Goal: Use online tool/utility: Utilize a website feature to perform a specific function

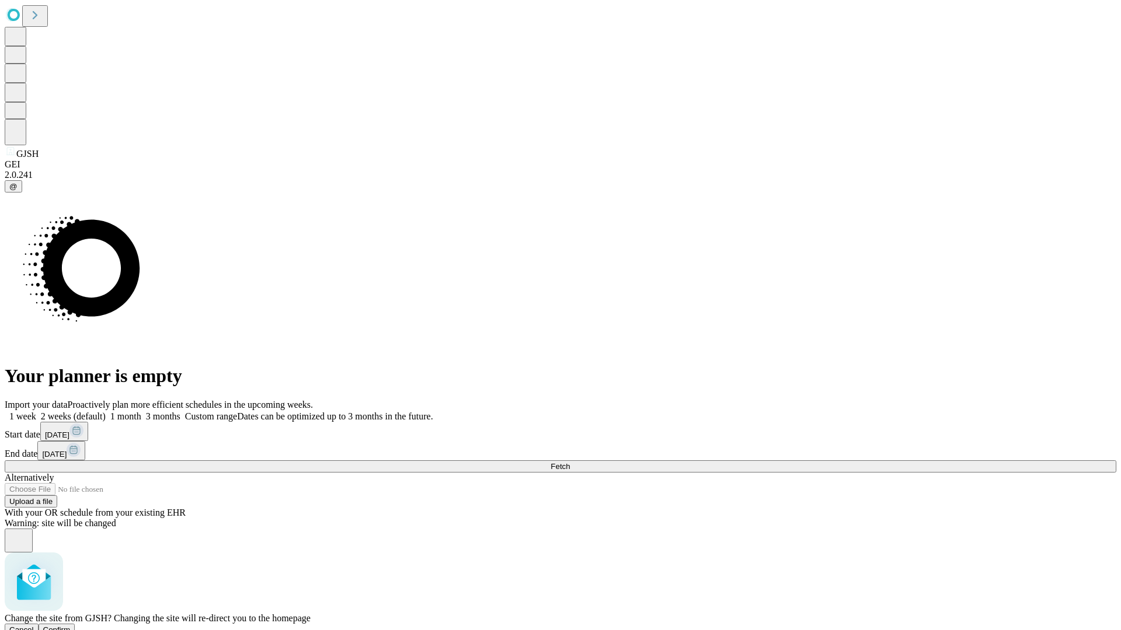
click at [71, 626] on span "Confirm" at bounding box center [56, 630] width 27 height 9
click at [36, 412] on label "1 week" at bounding box center [21, 417] width 32 height 10
click at [570, 462] on span "Fetch" at bounding box center [560, 466] width 19 height 9
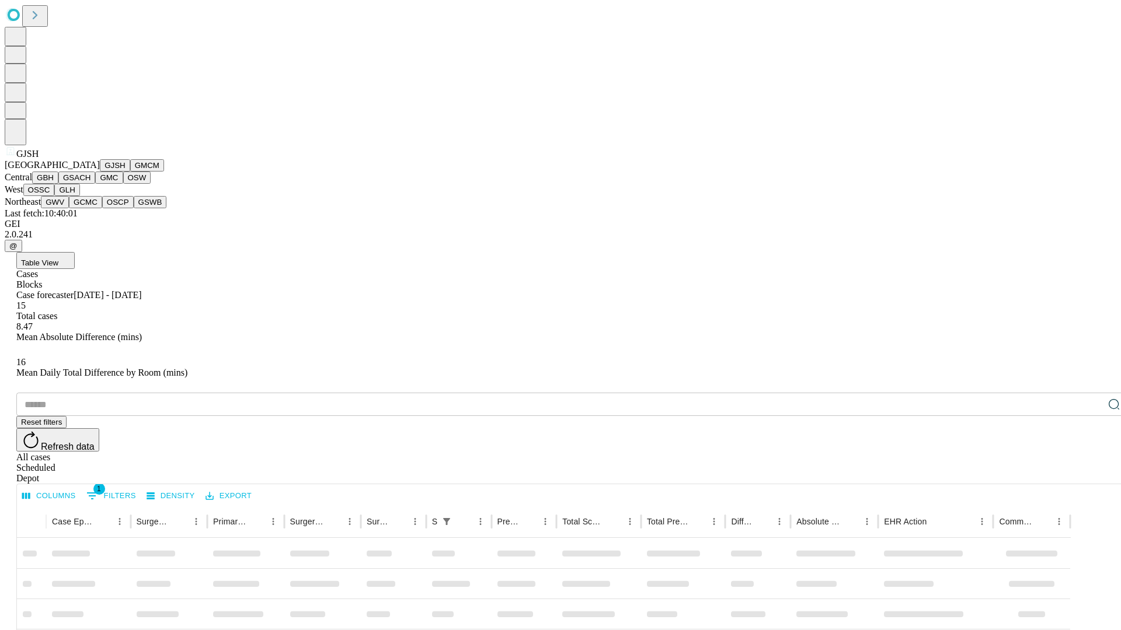
click at [130, 172] on button "GMCM" at bounding box center [147, 165] width 34 height 12
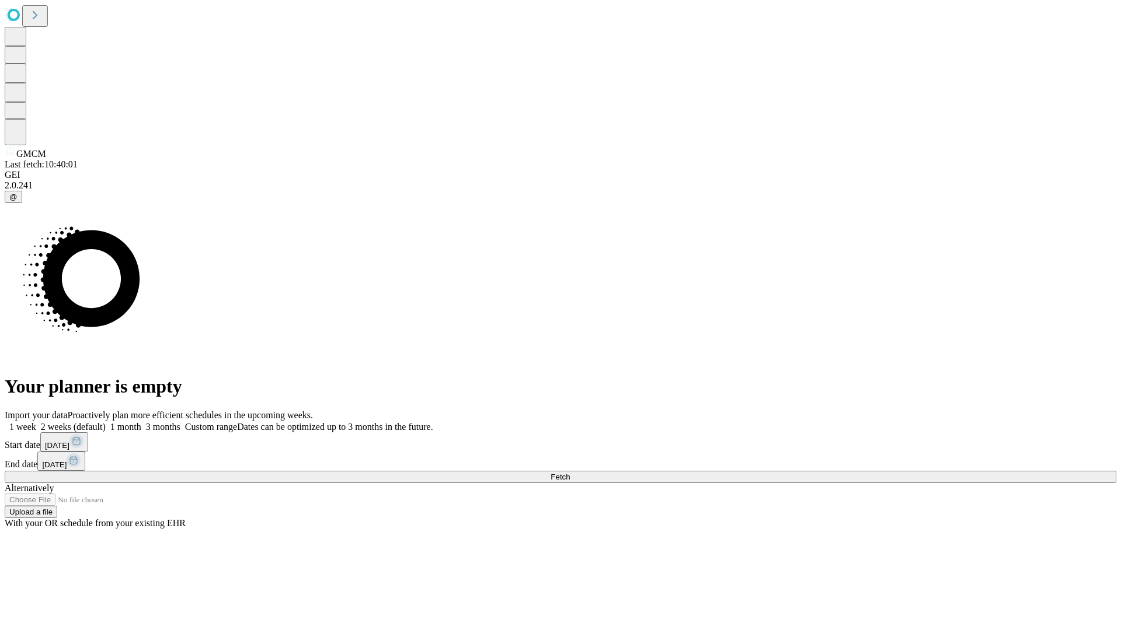
click at [36, 422] on label "1 week" at bounding box center [21, 427] width 32 height 10
click at [570, 473] on span "Fetch" at bounding box center [560, 477] width 19 height 9
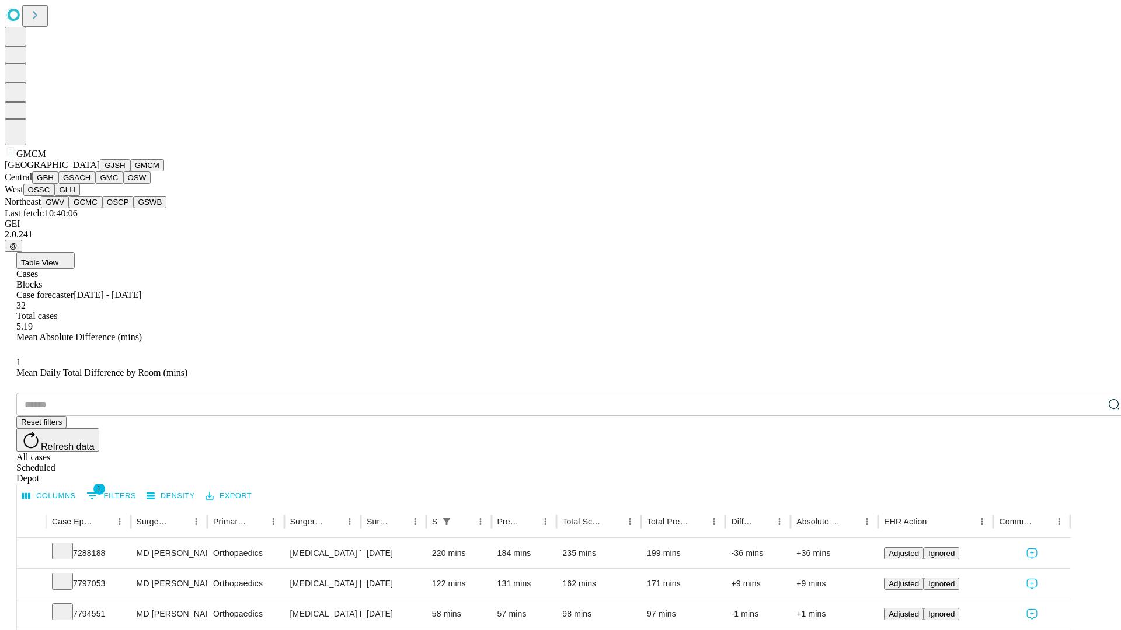
click at [58, 184] on button "GBH" at bounding box center [45, 178] width 26 height 12
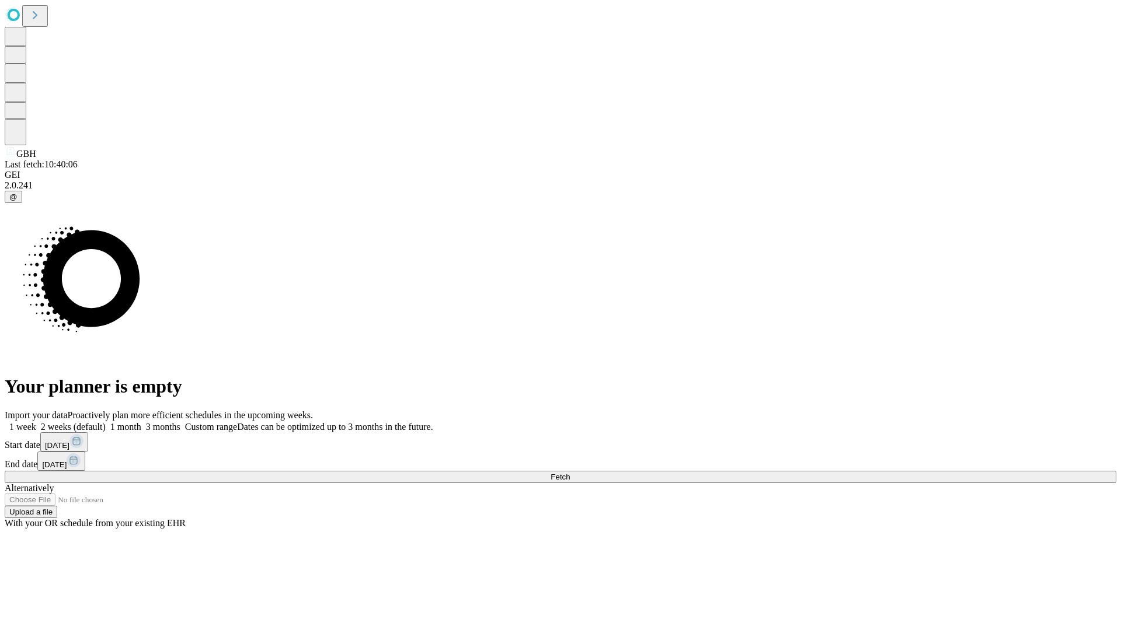
click at [36, 422] on label "1 week" at bounding box center [21, 427] width 32 height 10
click at [570, 473] on span "Fetch" at bounding box center [560, 477] width 19 height 9
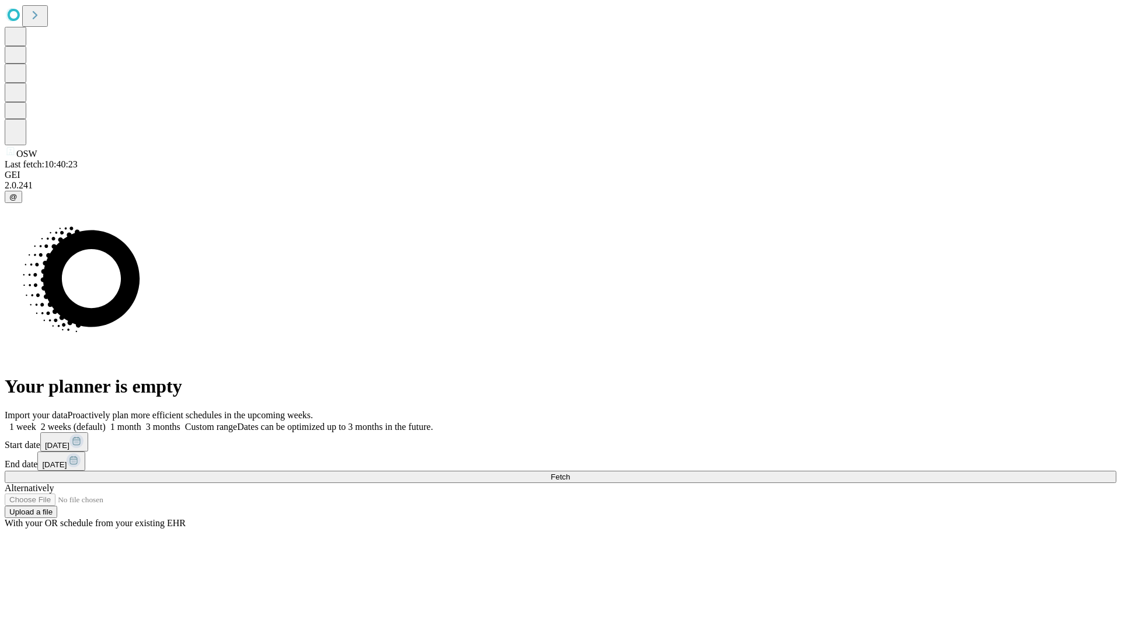
click at [36, 422] on label "1 week" at bounding box center [21, 427] width 32 height 10
click at [570, 473] on span "Fetch" at bounding box center [560, 477] width 19 height 9
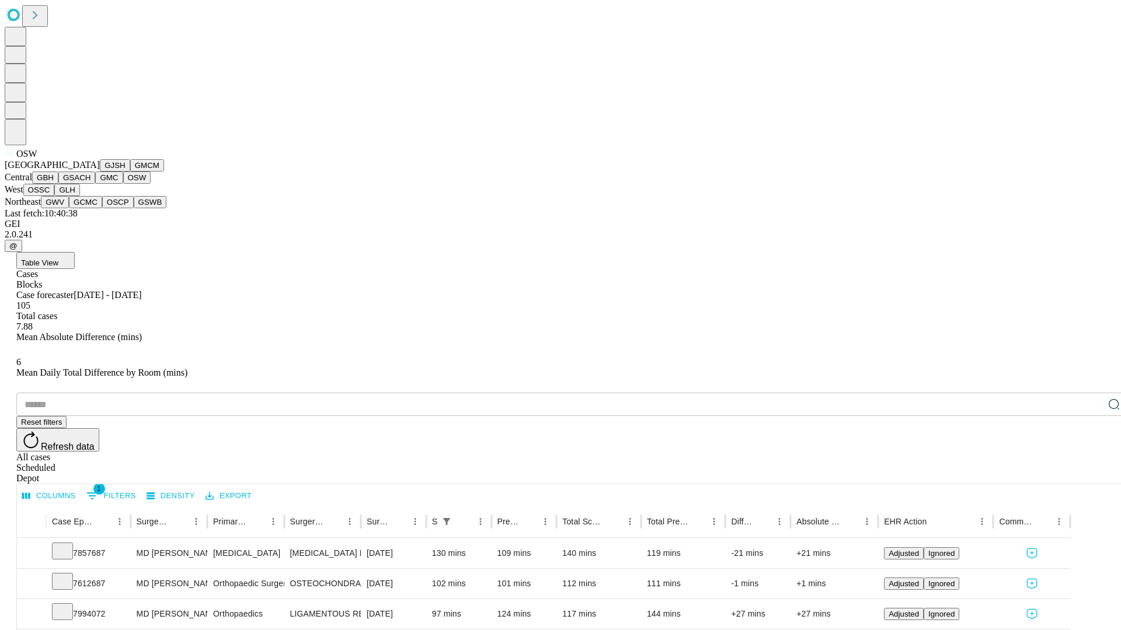
click at [55, 196] on button "OSSC" at bounding box center [39, 190] width 32 height 12
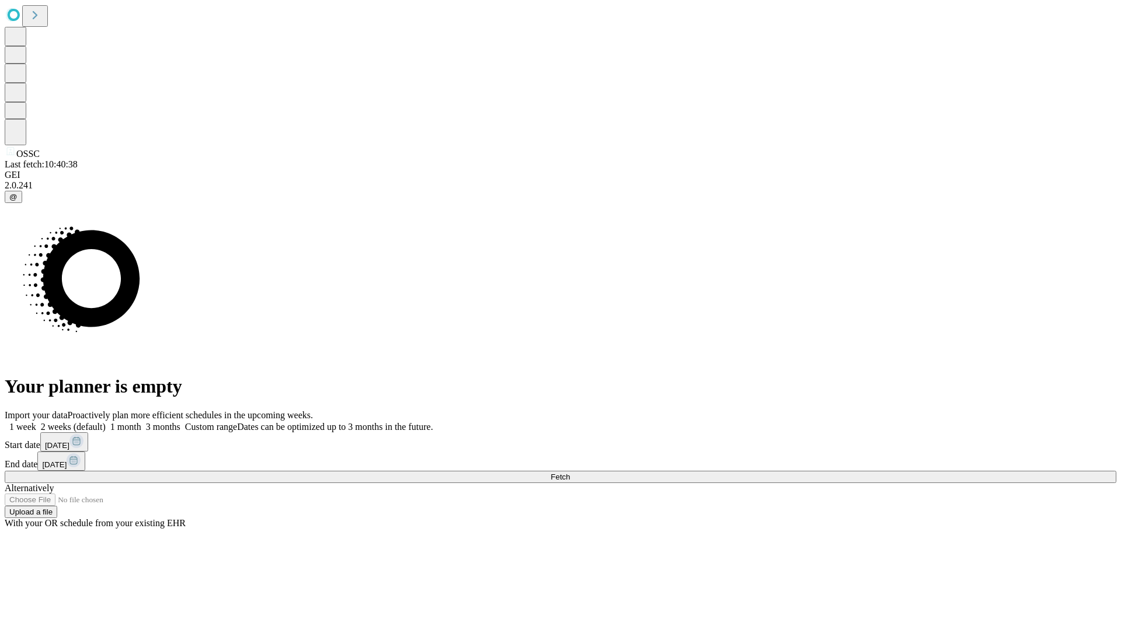
click at [36, 422] on label "1 week" at bounding box center [21, 427] width 32 height 10
click at [570, 473] on span "Fetch" at bounding box center [560, 477] width 19 height 9
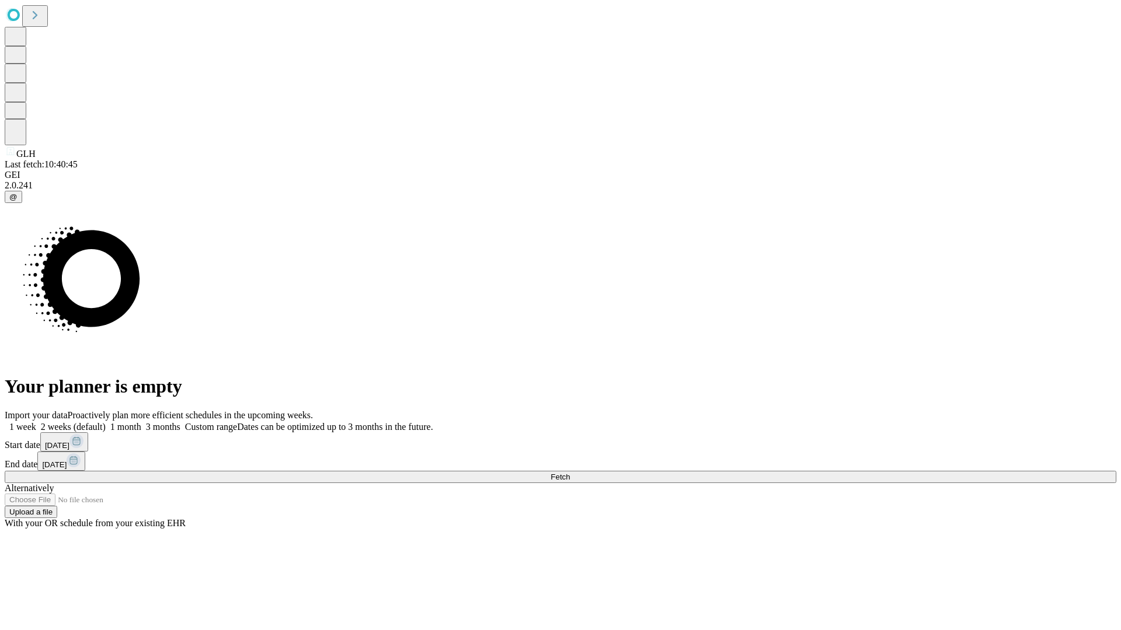
click at [36, 422] on label "1 week" at bounding box center [21, 427] width 32 height 10
click at [570, 473] on span "Fetch" at bounding box center [560, 477] width 19 height 9
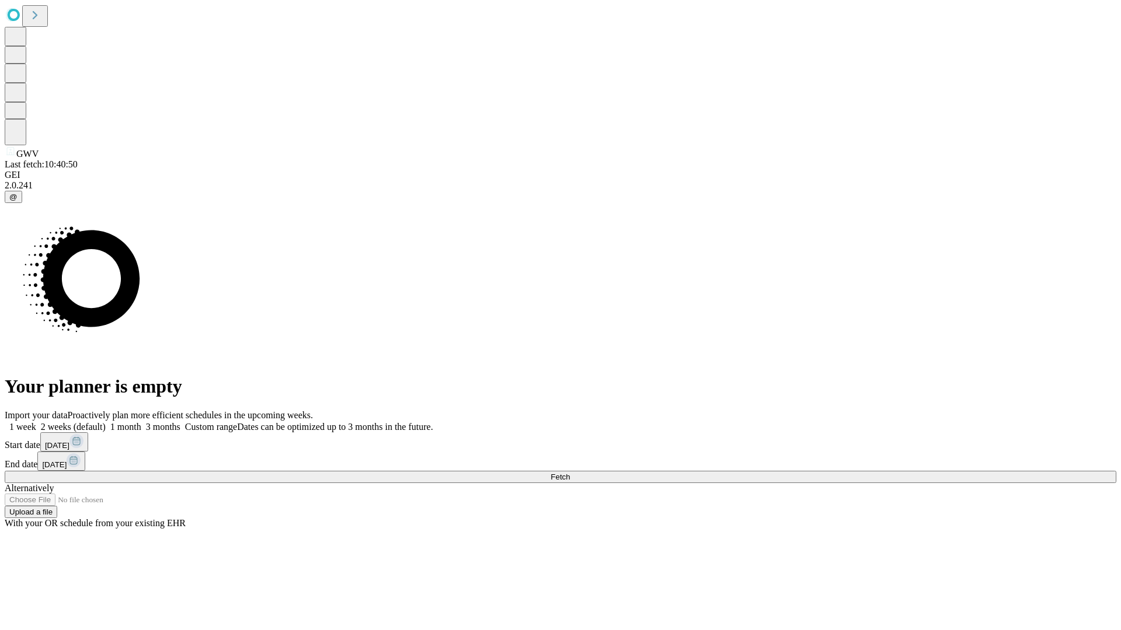
click at [36, 422] on label "1 week" at bounding box center [21, 427] width 32 height 10
click at [570, 473] on span "Fetch" at bounding box center [560, 477] width 19 height 9
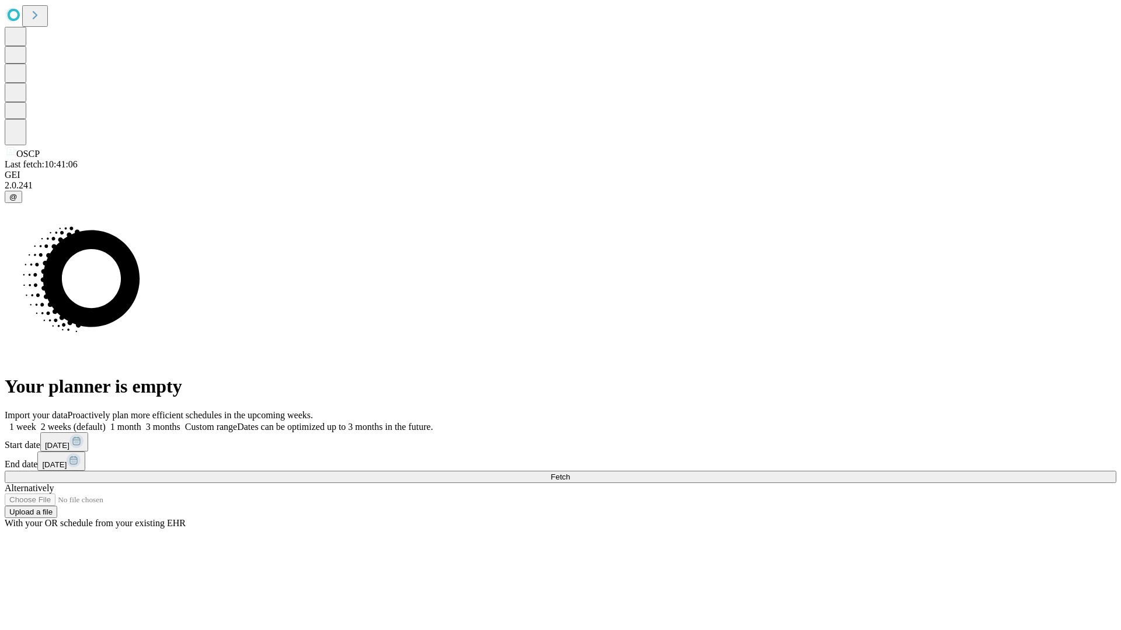
click at [36, 422] on label "1 week" at bounding box center [21, 427] width 32 height 10
click at [570, 473] on span "Fetch" at bounding box center [560, 477] width 19 height 9
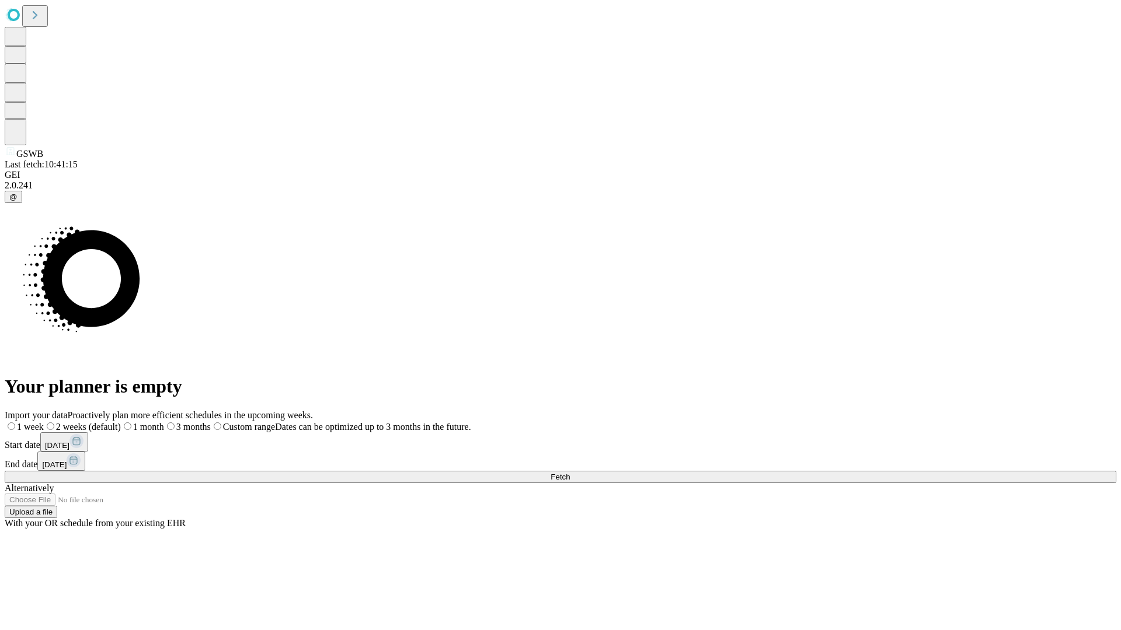
click at [44, 422] on label "1 week" at bounding box center [24, 427] width 39 height 10
click at [570, 473] on span "Fetch" at bounding box center [560, 477] width 19 height 9
